Goal: Transaction & Acquisition: Book appointment/travel/reservation

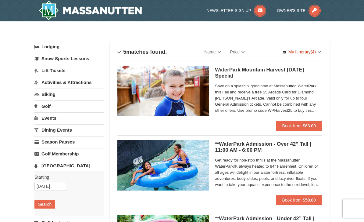
click at [305, 52] on link "My Itinerary (4)" at bounding box center [302, 51] width 46 height 9
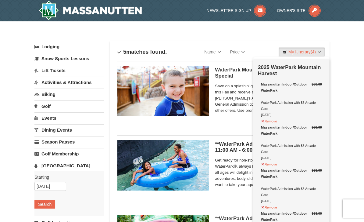
click at [348, 94] on div at bounding box center [182, 111] width 364 height 222
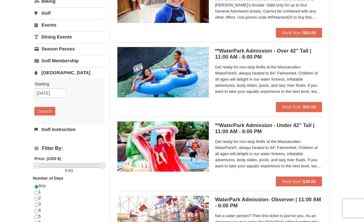
scroll to position [95, 0]
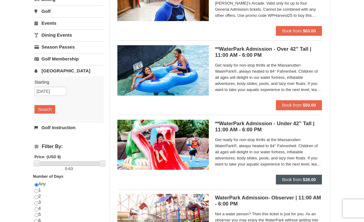
click at [301, 178] on span "Book from" at bounding box center [292, 179] width 20 height 5
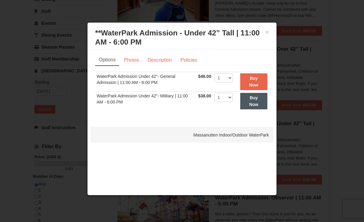
click at [258, 104] on strong "Buy Now" at bounding box center [253, 101] width 9 height 12
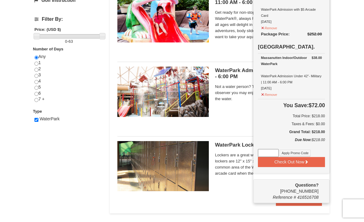
scroll to position [222, 0]
click at [300, 164] on button "Check Out Now" at bounding box center [291, 162] width 67 height 10
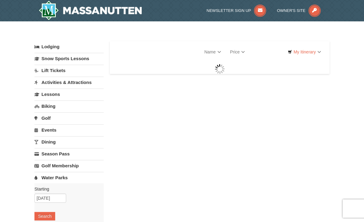
select select "10"
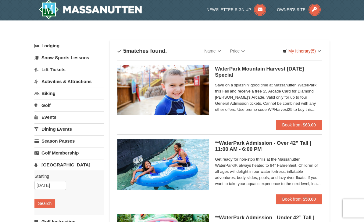
scroll to position [1, 0]
click at [310, 49] on link "My Itinerary (5)" at bounding box center [302, 50] width 46 height 9
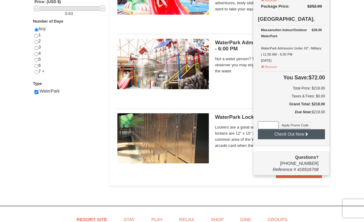
click at [302, 136] on button "Check Out Now" at bounding box center [291, 134] width 67 height 10
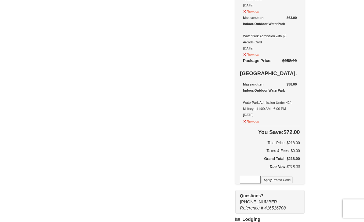
scroll to position [171, 0]
click at [261, 181] on input at bounding box center [250, 180] width 21 height 8
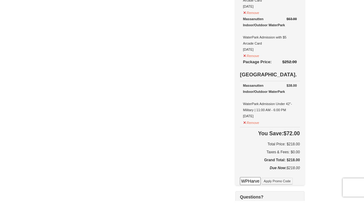
scroll to position [150, 0]
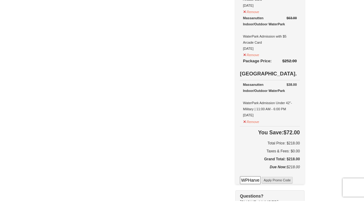
type input "WPHarvest25"
click at [288, 198] on button "Apply Promo Code" at bounding box center [277, 201] width 31 height 7
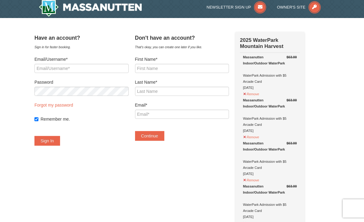
scroll to position [0, 0]
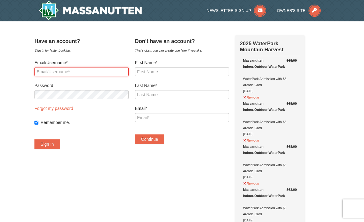
click at [89, 74] on input "Email/Username*" at bounding box center [81, 71] width 94 height 9
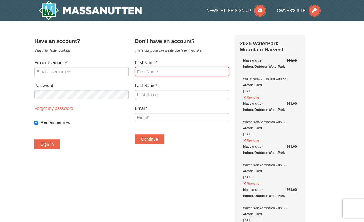
click at [198, 73] on input "First Name*" at bounding box center [182, 71] width 94 height 9
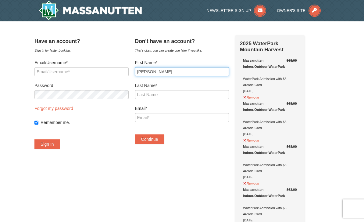
type input "adrian"
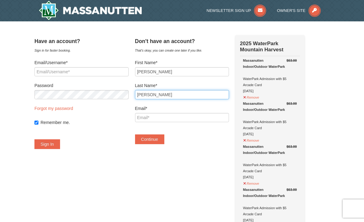
type input "smith"
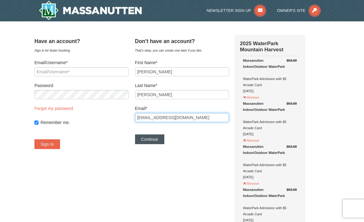
type input "geringrep@gmail.com"
click at [160, 141] on button "Continue" at bounding box center [149, 139] width 29 height 10
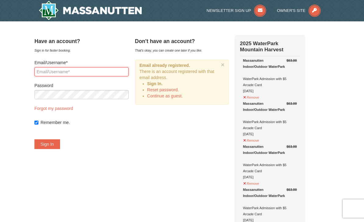
click at [54, 76] on input "Email/Username*" at bounding box center [81, 71] width 94 height 9
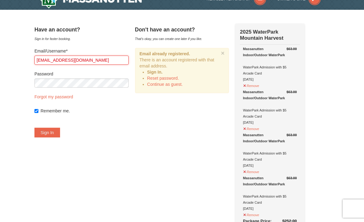
scroll to position [11, 0]
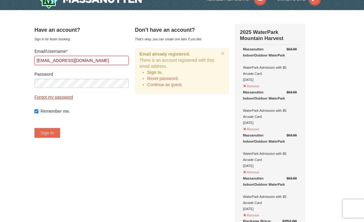
type input "geringrep@gmail.com"
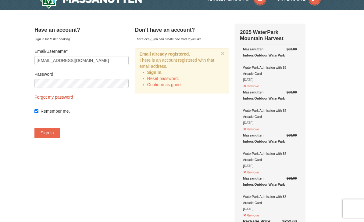
click at [67, 98] on link "Forgot my password" at bounding box center [53, 97] width 39 height 5
type input "geringrep@gmail.com"
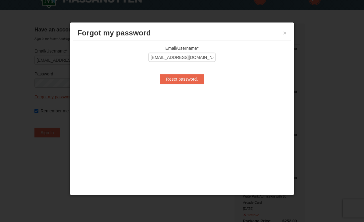
scroll to position [12, 0]
click at [185, 82] on input "Reset password." at bounding box center [182, 79] width 44 height 10
type input "Processing..."
type input "geringrep@gmail.com"
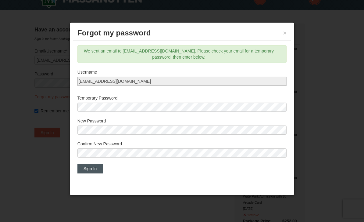
click at [92, 173] on button "Sign In" at bounding box center [90, 168] width 26 height 10
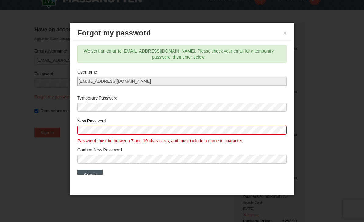
click at [95, 176] on button "Sign In" at bounding box center [90, 175] width 26 height 10
click at [95, 179] on button "Sign In" at bounding box center [90, 175] width 26 height 10
click at [87, 179] on button "Sign In" at bounding box center [90, 175] width 26 height 10
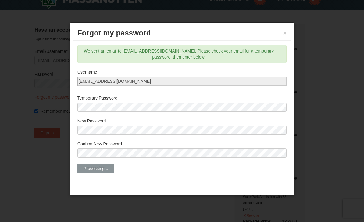
scroll to position [12, 0]
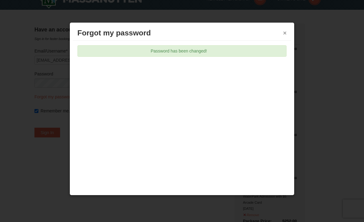
click at [285, 34] on button "×" at bounding box center [285, 33] width 4 height 6
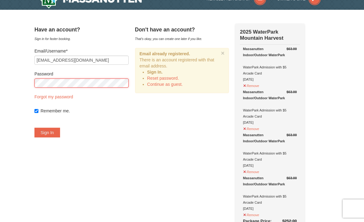
scroll to position [11, 0]
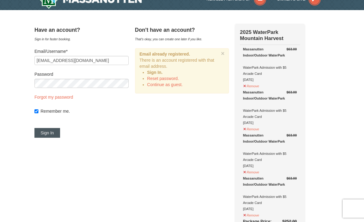
click at [57, 134] on button "Sign In" at bounding box center [47, 133] width 26 height 10
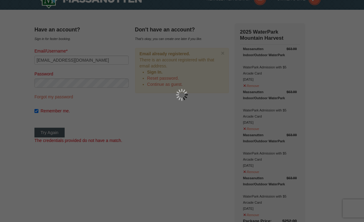
scroll to position [12, 0]
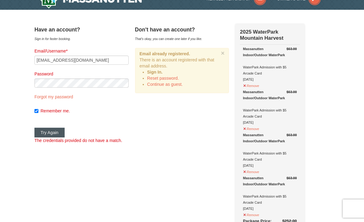
click at [55, 132] on button "Try Again" at bounding box center [49, 132] width 30 height 10
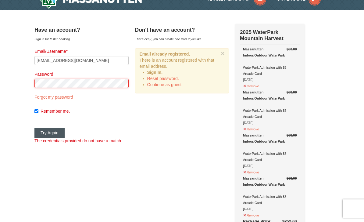
click at [56, 132] on button "Try Again" at bounding box center [49, 133] width 30 height 10
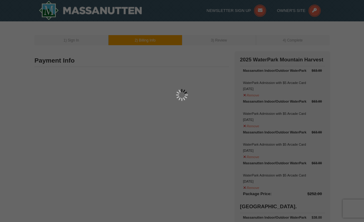
type input "[PERSON_NAME]"
type input "2409 Cheverly ave"
type input "Cheverly"
type input "20785"
type input "308"
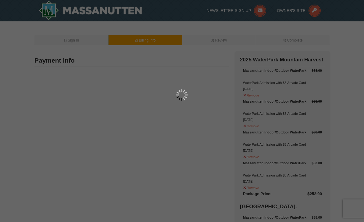
type input "631"
type input "3532"
type input "Geringrep@gmail.com"
select select "MD"
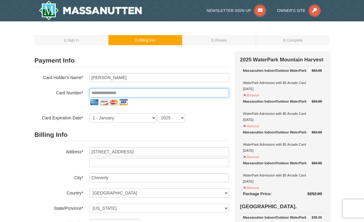
click at [189, 90] on input "tel" at bounding box center [159, 92] width 140 height 9
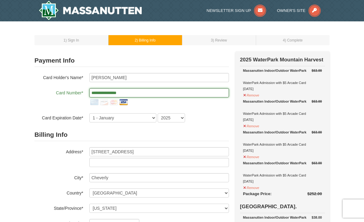
type input "**********"
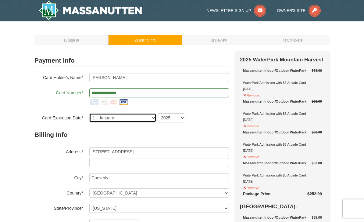
click at [130, 120] on select "1 - January 2 - February 3 - March 4 - April 5 - May 6 - June 7 - July 8 - Augu…" at bounding box center [122, 117] width 67 height 9
select select "6"
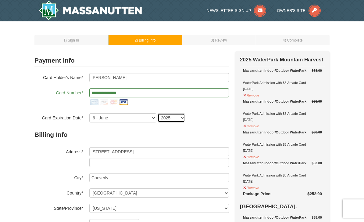
click at [173, 116] on select "2025 2026 2027 2028 2029 2030 2031 2032 2033 2034" at bounding box center [171, 117] width 27 height 9
select select "2027"
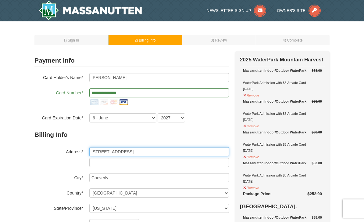
click at [147, 152] on input "2409 Cheverly ave" at bounding box center [159, 151] width 140 height 9
type input "2"
type input "505 east capitol st se"
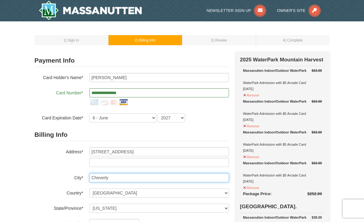
click at [185, 174] on input "Cheverly" at bounding box center [159, 177] width 140 height 9
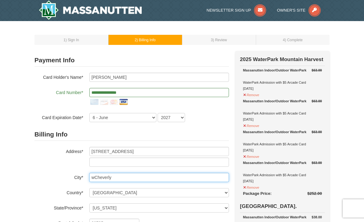
click at [197, 177] on input "wCheverly" at bounding box center [159, 177] width 140 height 9
type input "w"
type input "Washington"
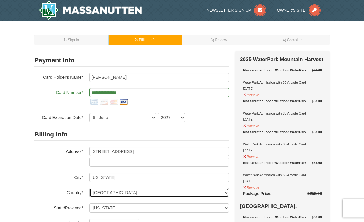
scroll to position [92, 0]
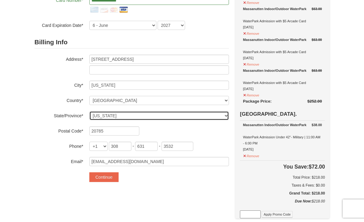
click at [133, 115] on select "Select Alabama Alaska American Samoa Arizona Arkansas California Colorado Conne…" at bounding box center [159, 115] width 140 height 9
select select "DC"
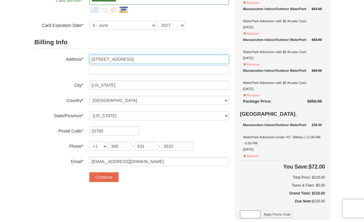
click at [149, 58] on input "505 east capitol st se" at bounding box center [159, 59] width 140 height 9
type input "505 E CAPITOL ST SE"
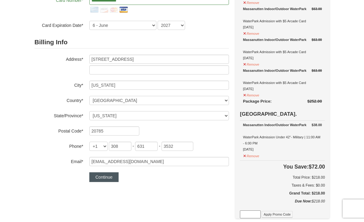
click at [107, 179] on button "Continue" at bounding box center [103, 177] width 29 height 10
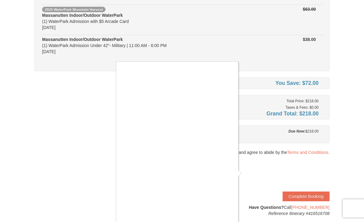
scroll to position [156, 0]
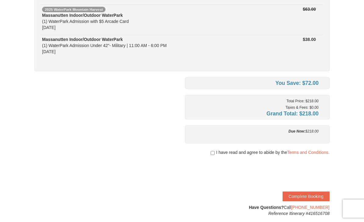
click at [213, 153] on input "checkbox" at bounding box center [213, 152] width 4 height 5
checkbox input "true"
click at [318, 193] on button "Complete Booking" at bounding box center [306, 196] width 47 height 10
